Goal: Task Accomplishment & Management: Manage account settings

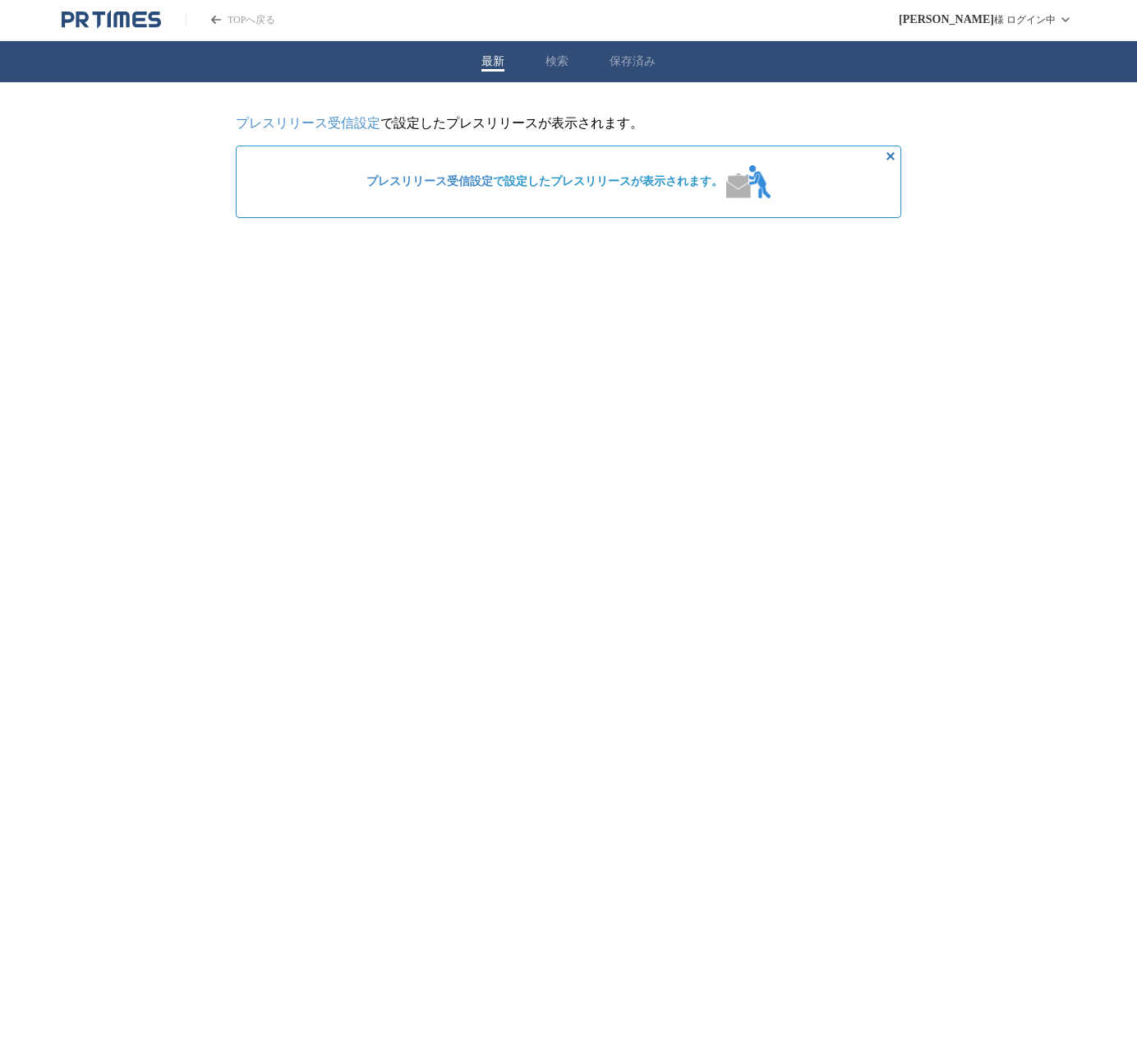
click at [754, 244] on html "TOPへ戻る ワタナベ ユウヤ 様 ログイン中 最新 検索 保存済み プレスリリース受信設定 で設定したプレスリリースが表示されます。 プレスリリース受信設定…" at bounding box center [568, 121] width 1137 height 244
click at [550, 65] on button "検索" at bounding box center [557, 61] width 23 height 15
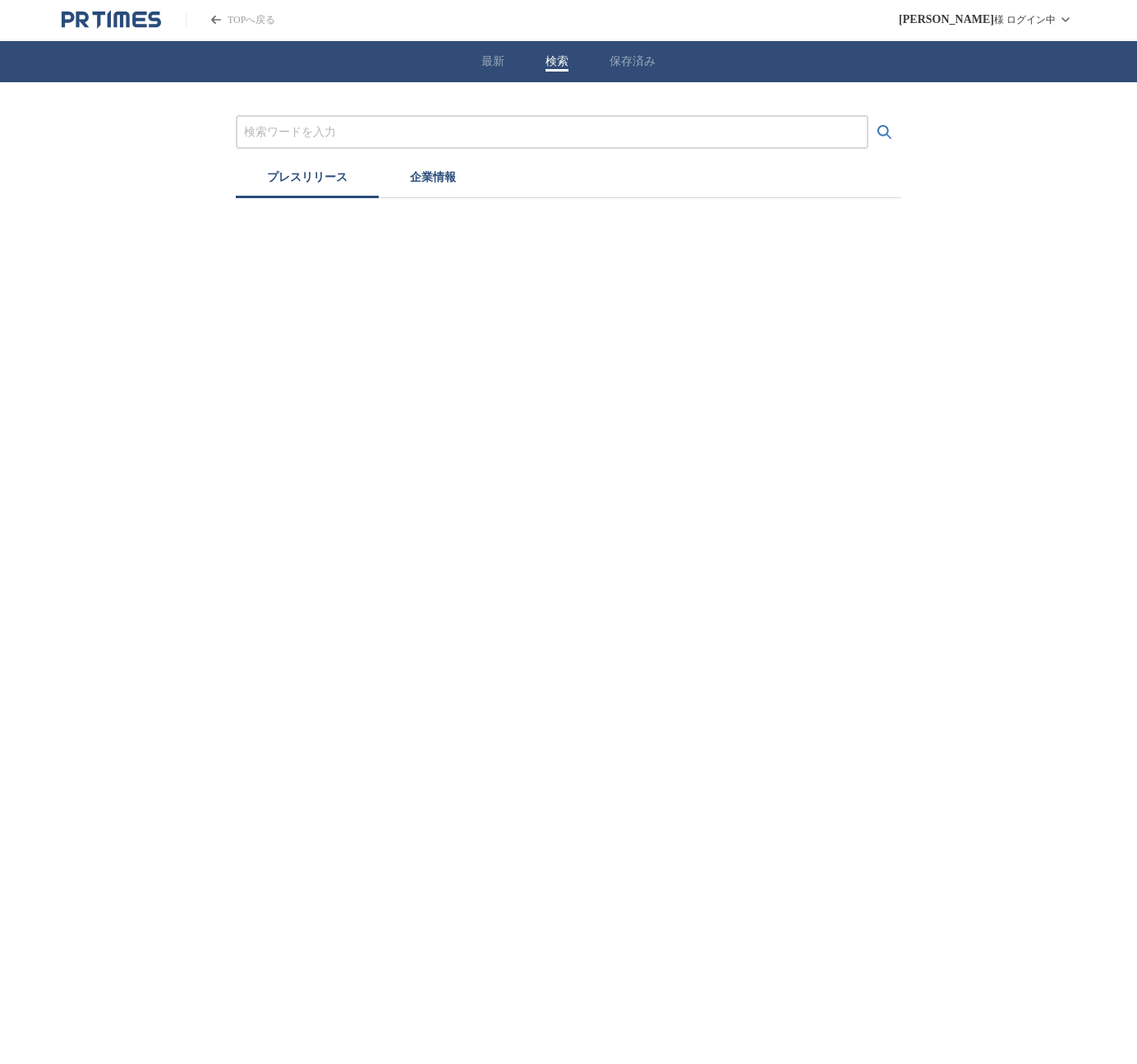
click at [650, 62] on button "保存済み" at bounding box center [632, 61] width 46 height 15
click at [556, 63] on button "検索" at bounding box center [557, 61] width 23 height 15
click at [443, 180] on button "企業情報" at bounding box center [433, 179] width 108 height 36
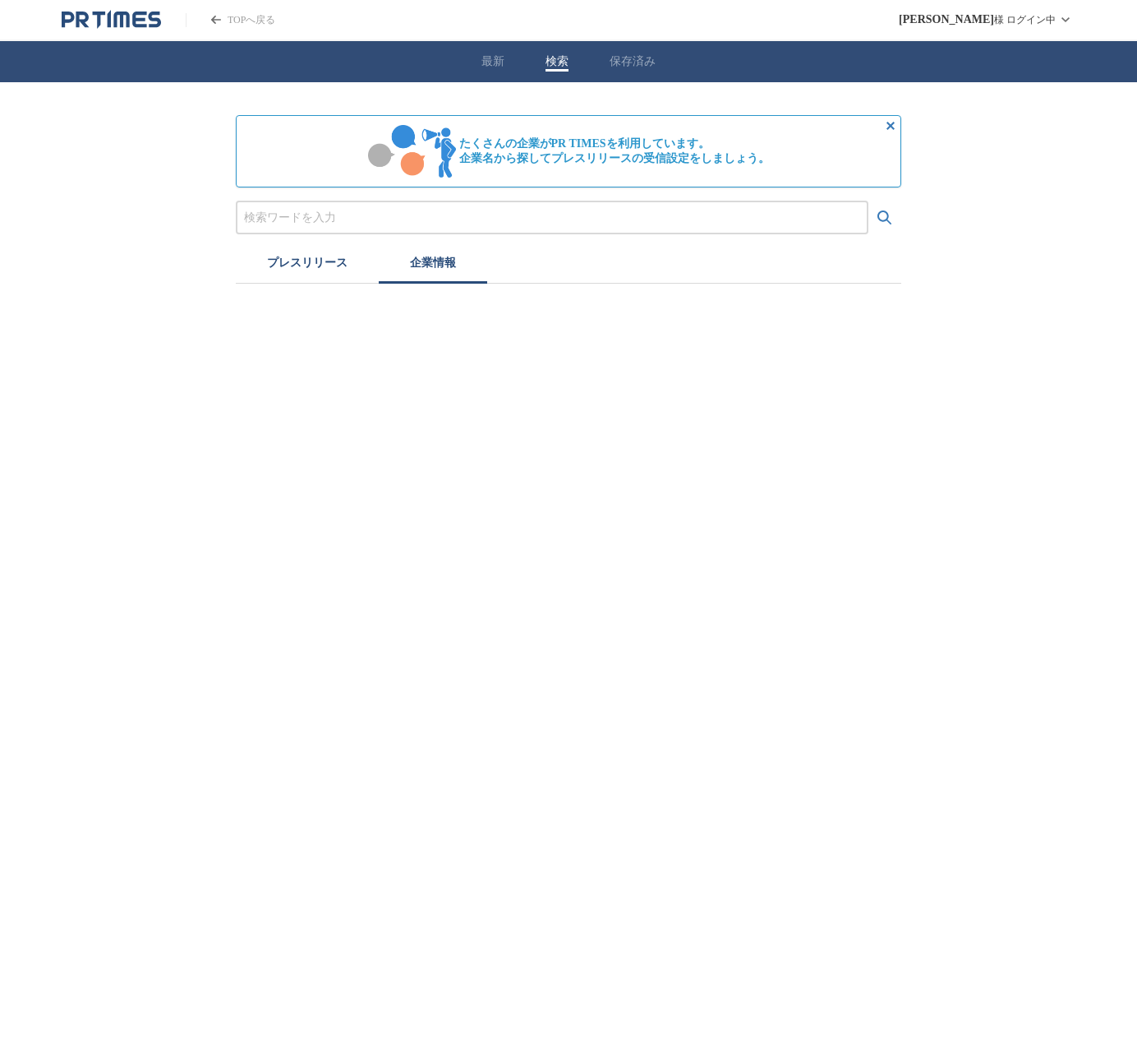
click at [321, 276] on button "プレスリリース" at bounding box center [307, 265] width 143 height 36
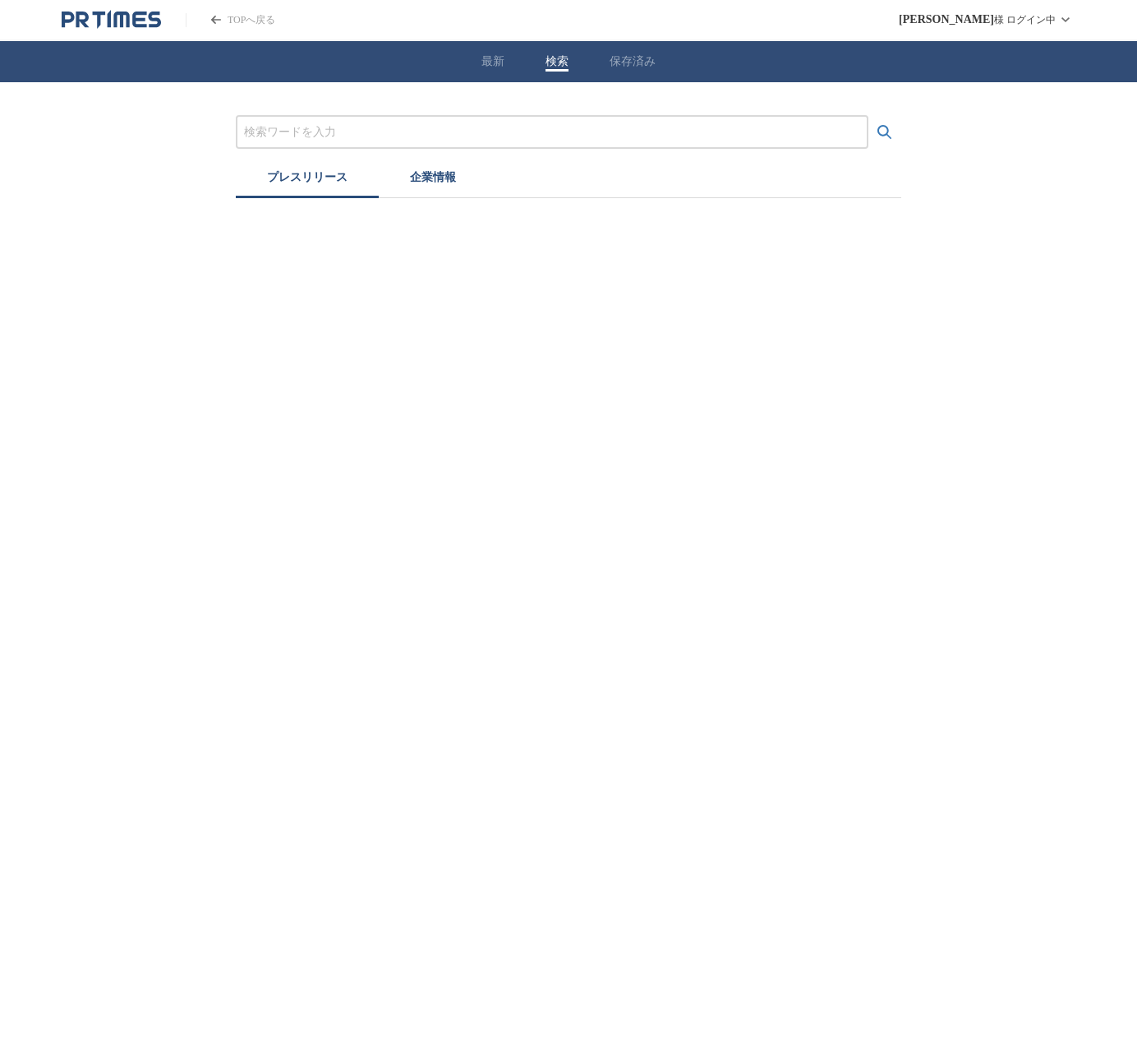
click at [499, 52] on div "最新 検索 保存済み" at bounding box center [568, 61] width 1137 height 41
click at [494, 63] on button "最新" at bounding box center [493, 61] width 23 height 15
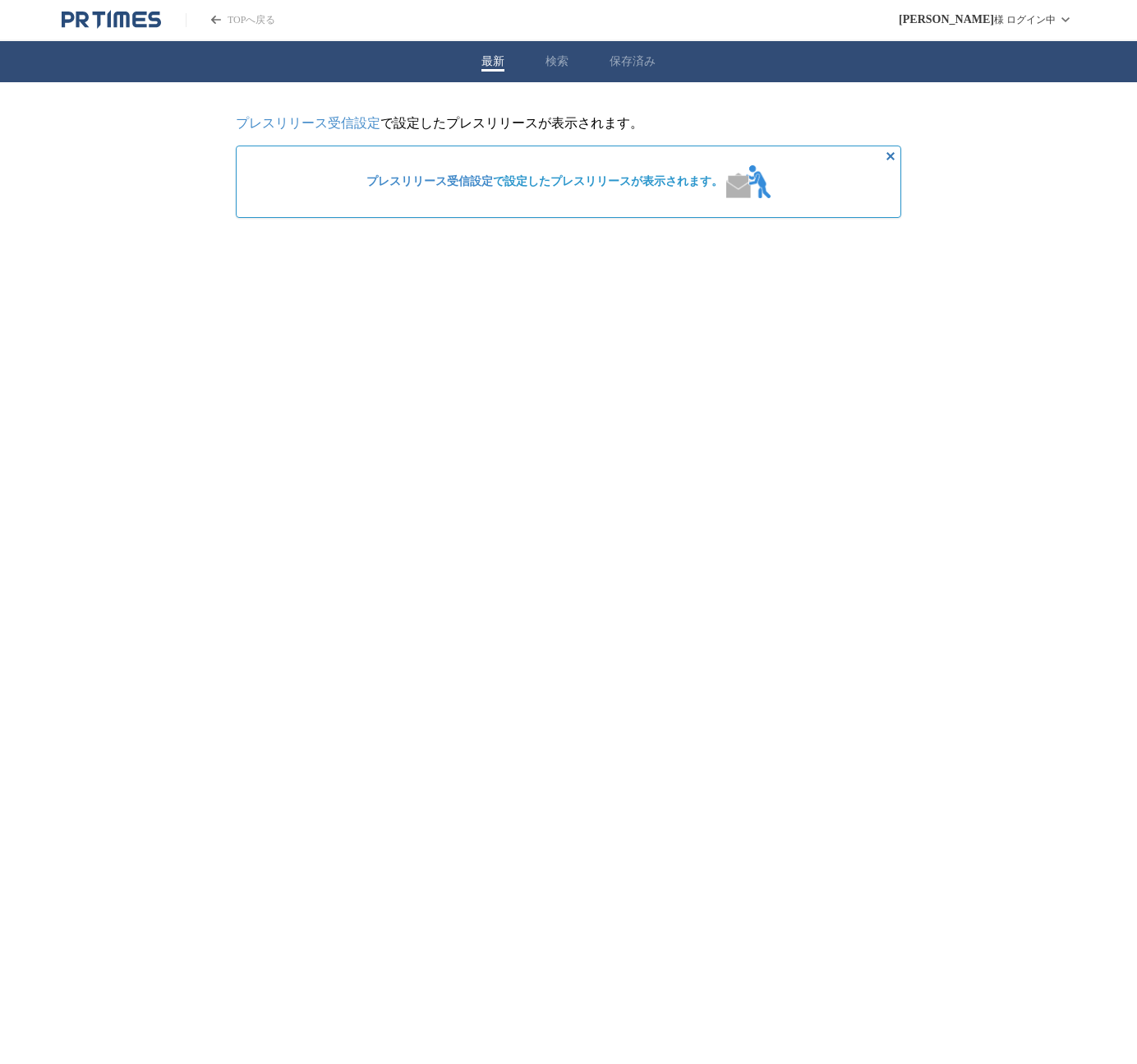
click at [1030, 103] on div "プレスリリース受信設定 で設定したプレスリリースが表示されます。 プレスリリース受信設定 で設定したプレスリリースが表示されます。" at bounding box center [568, 162] width 1137 height 162
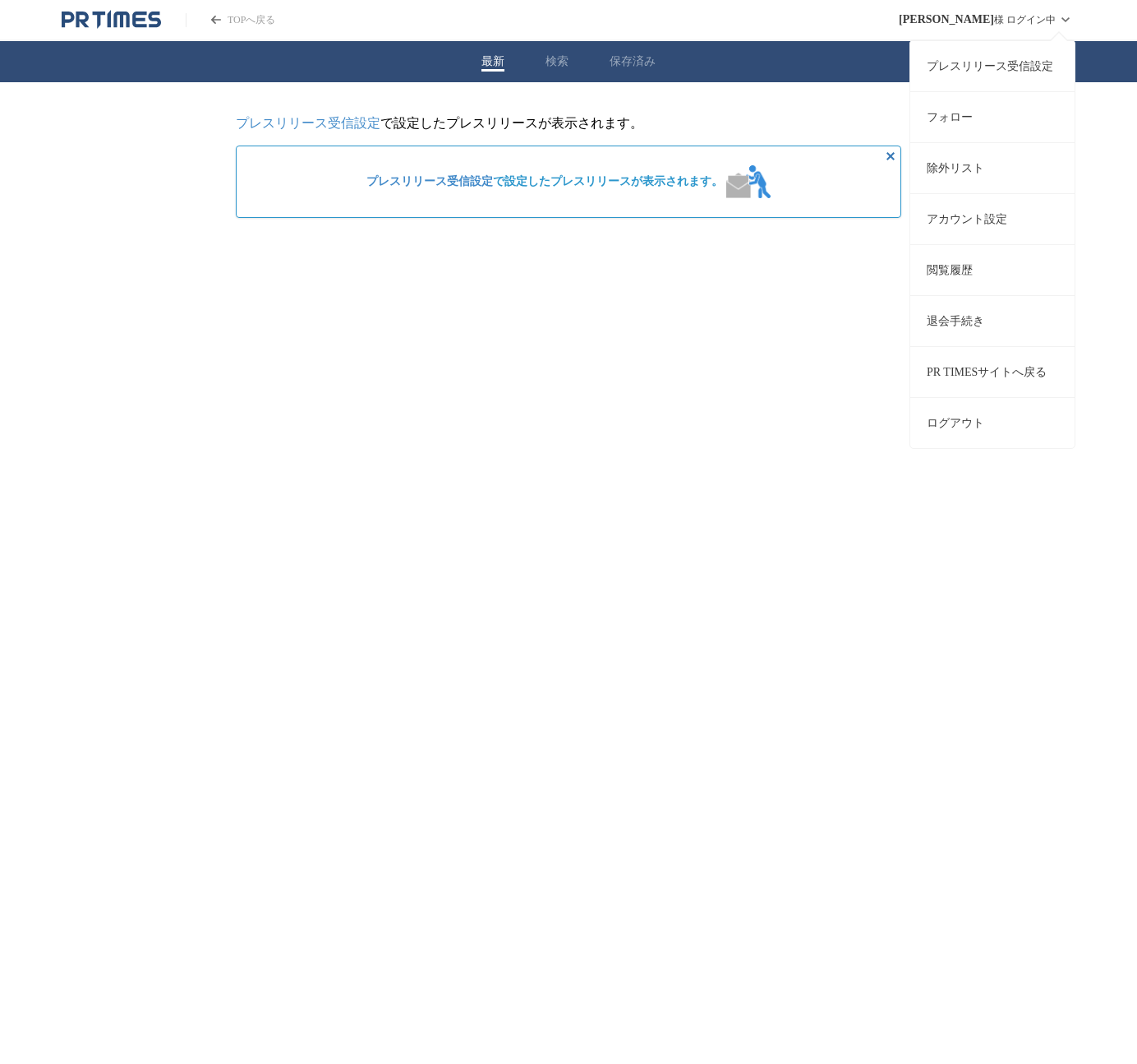
click at [988, 211] on link "アカウント設定" at bounding box center [993, 218] width 164 height 51
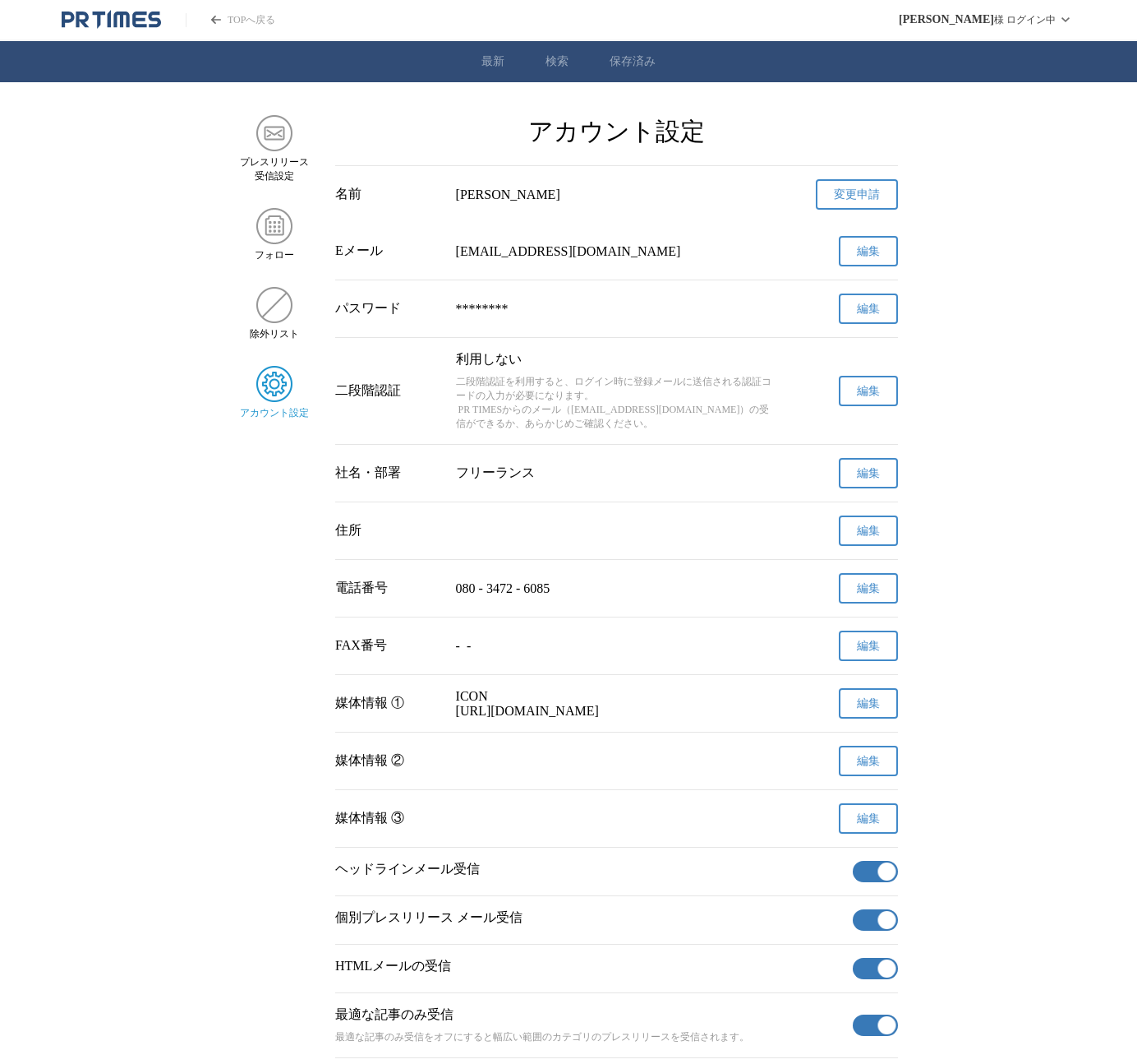
click at [95, 599] on main "プレスリリース 受信設定 フォロー 除外リスト アカウント設定 アカウント設定 名前 [PERSON_NAME] 変更申請 確認メールを送信しました メールの…" at bounding box center [568, 619] width 1137 height 1008
